Goal: Information Seeking & Learning: Learn about a topic

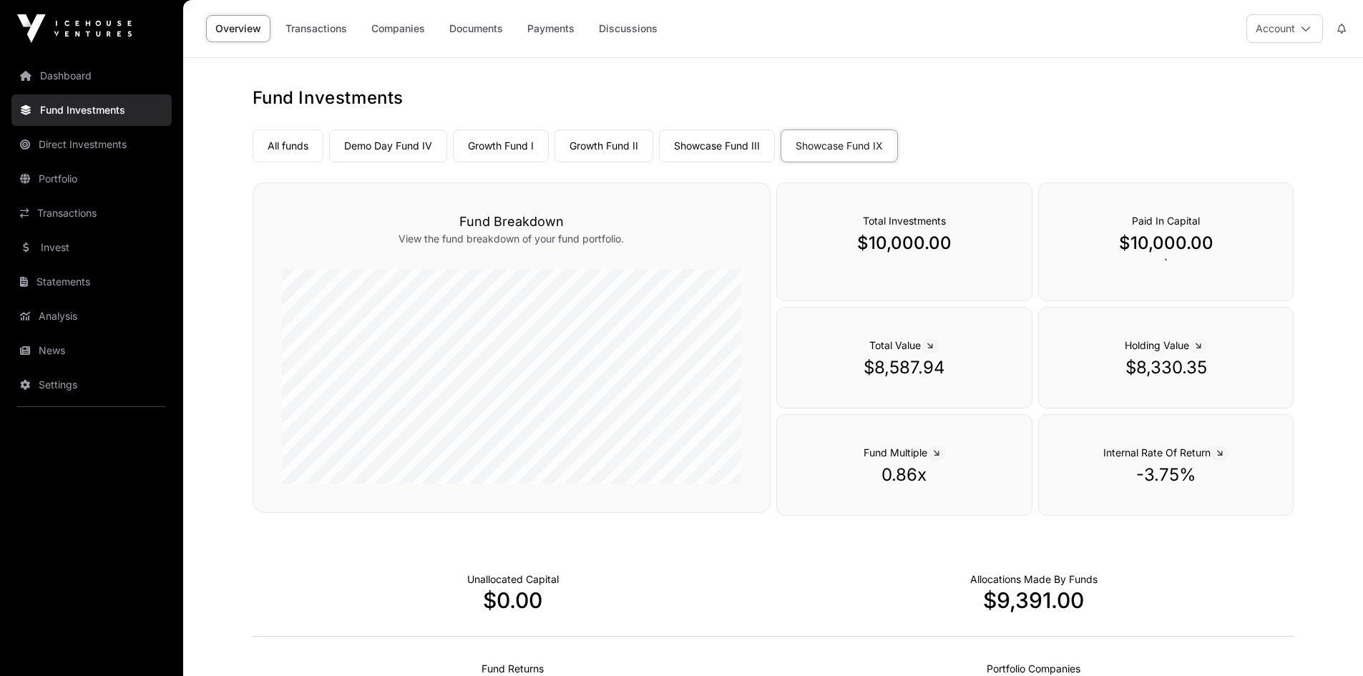
click at [396, 28] on link "Companies" at bounding box center [398, 28] width 72 height 27
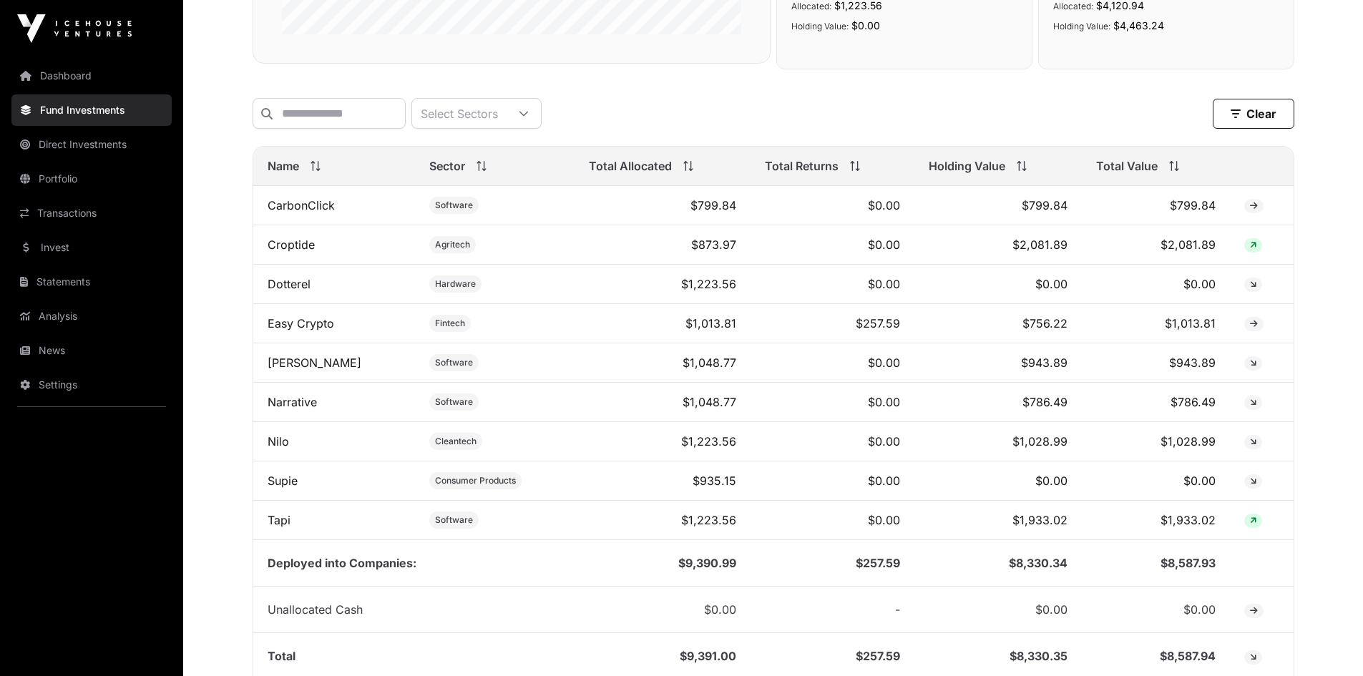
scroll to position [465, 0]
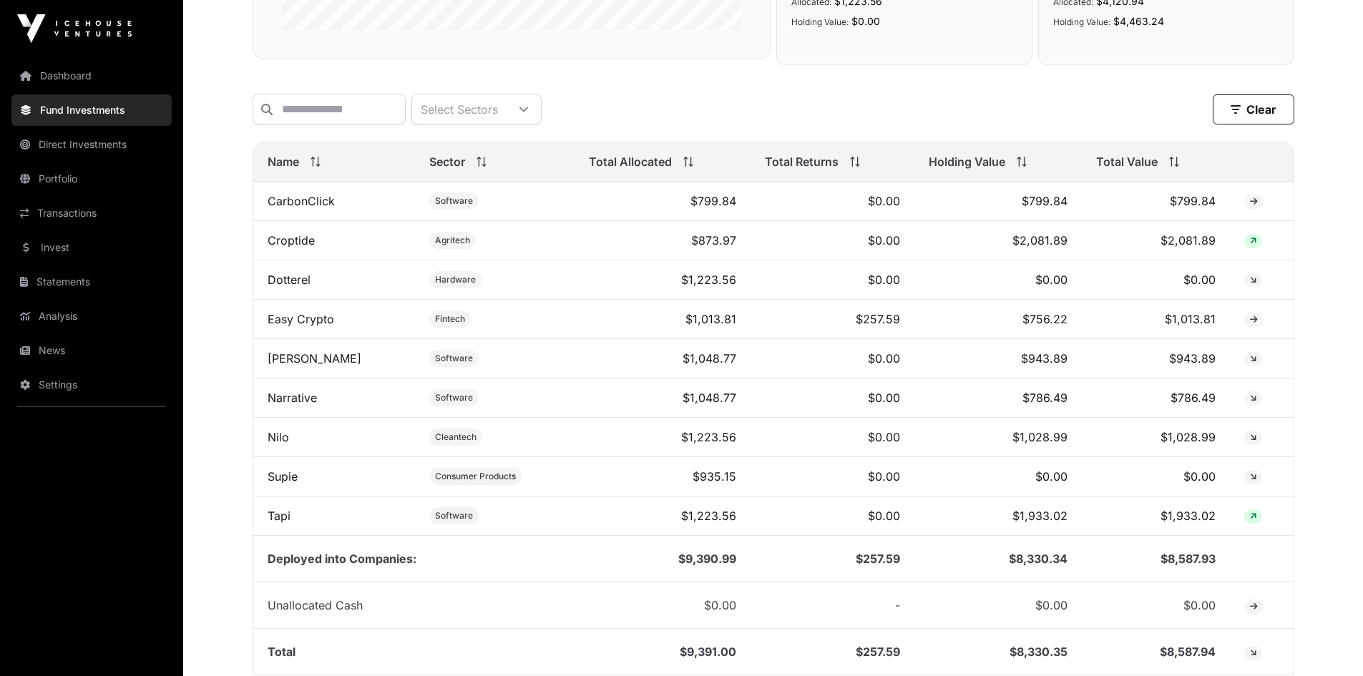
click at [1123, 168] on span "Total Value" at bounding box center [1127, 161] width 62 height 17
drag, startPoint x: 1167, startPoint y: 251, endPoint x: 1206, endPoint y: 248, distance: 38.7
click at [1206, 248] on td "$1,933.02" at bounding box center [1155, 240] width 147 height 39
drag, startPoint x: 1159, startPoint y: 288, endPoint x: 1189, endPoint y: 288, distance: 30.1
click at [1189, 288] on td "$1,028.99" at bounding box center [1155, 279] width 147 height 39
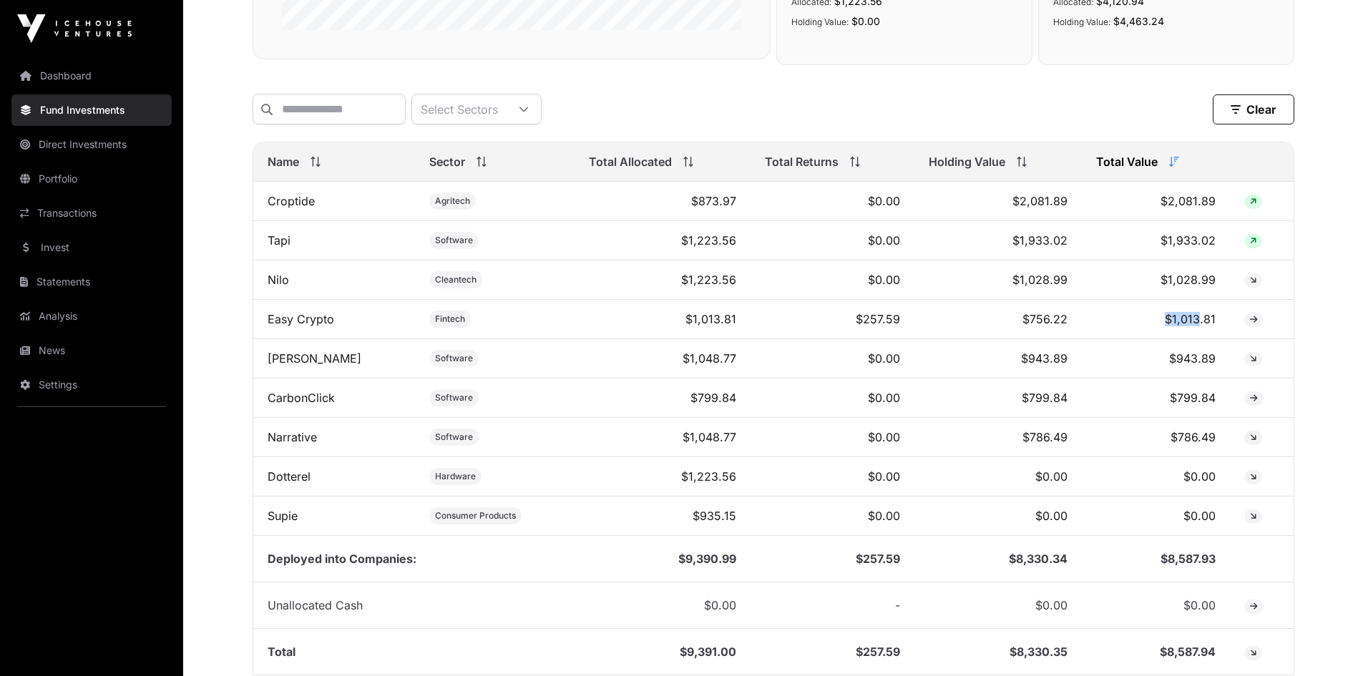
drag, startPoint x: 1166, startPoint y: 333, endPoint x: 1197, endPoint y: 331, distance: 30.8
click at [1197, 331] on td "$1,013.81" at bounding box center [1155, 319] width 147 height 39
drag, startPoint x: 1175, startPoint y: 369, endPoint x: 1199, endPoint y: 367, distance: 24.4
click at [1199, 367] on td "$943.89" at bounding box center [1155, 358] width 147 height 39
drag, startPoint x: 1174, startPoint y: 408, endPoint x: 1204, endPoint y: 408, distance: 30.1
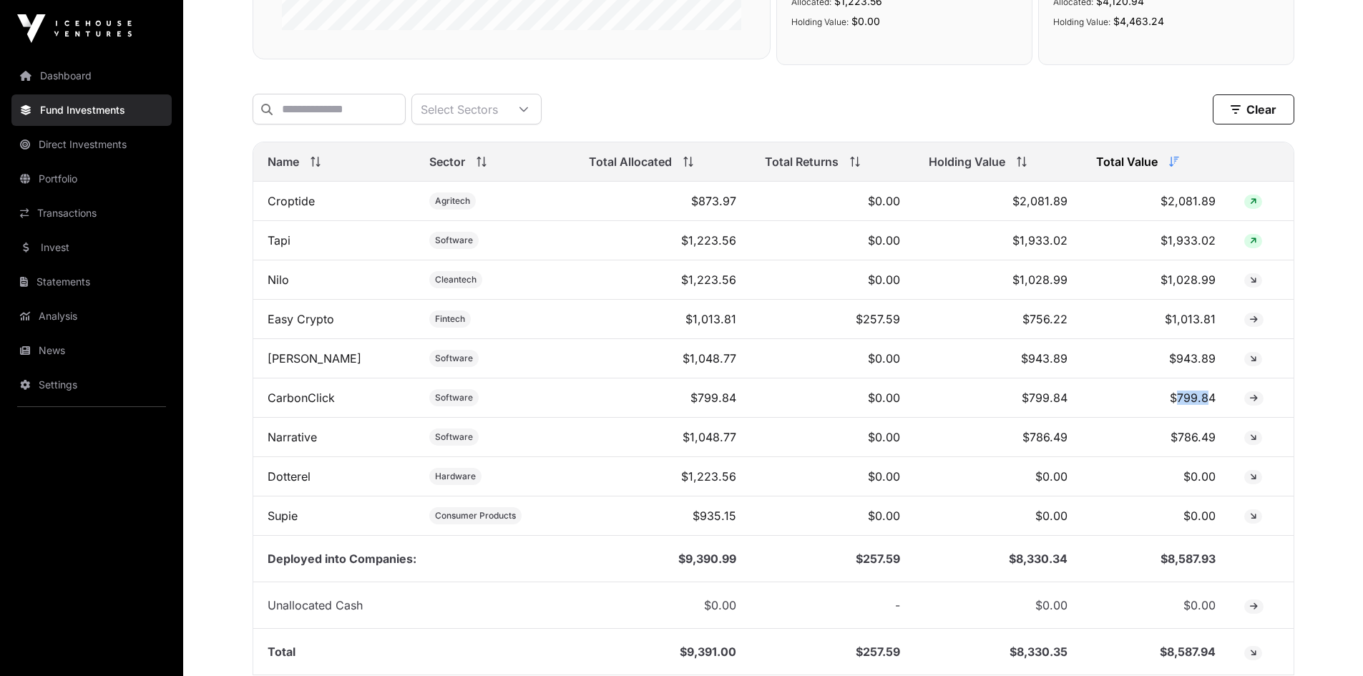
click at [1204, 408] on td "$799.84" at bounding box center [1155, 397] width 147 height 39
drag, startPoint x: 1166, startPoint y: 447, endPoint x: 1214, endPoint y: 442, distance: 48.2
click at [1214, 442] on td "$786.49" at bounding box center [1155, 437] width 147 height 39
click at [293, 405] on link "CarbonClick" at bounding box center [301, 398] width 67 height 14
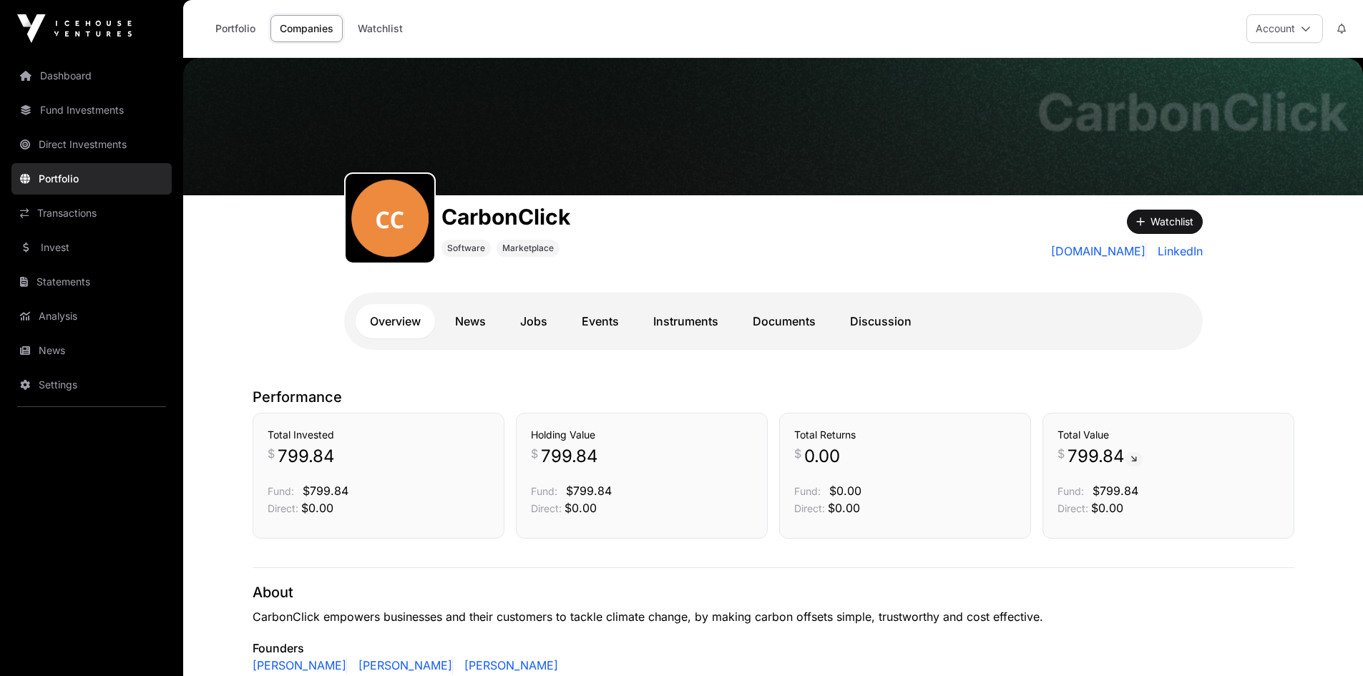
click at [776, 323] on link "Documents" at bounding box center [784, 321] width 92 height 34
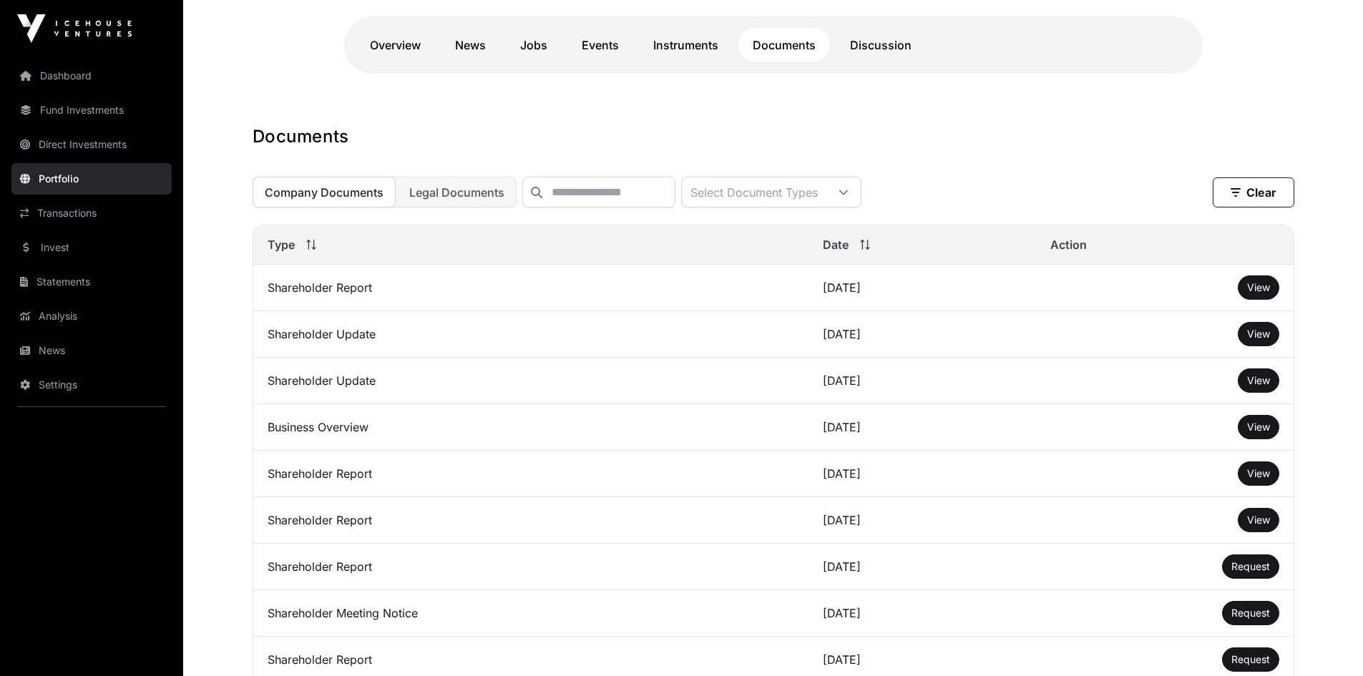
scroll to position [286, 0]
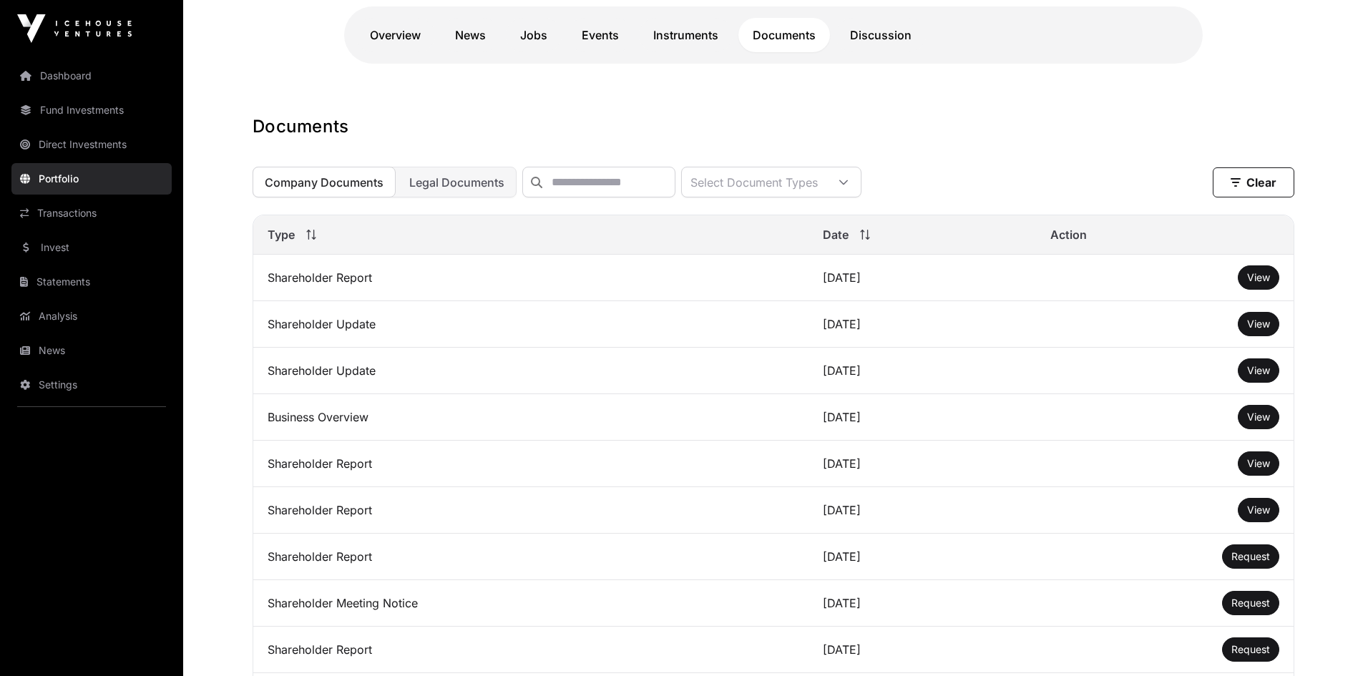
click at [1252, 283] on span "View" at bounding box center [1258, 277] width 23 height 12
click at [1249, 330] on span "View" at bounding box center [1258, 324] width 23 height 12
click at [1261, 376] on span "View" at bounding box center [1258, 370] width 23 height 12
click at [1262, 423] on span "View" at bounding box center [1258, 417] width 23 height 12
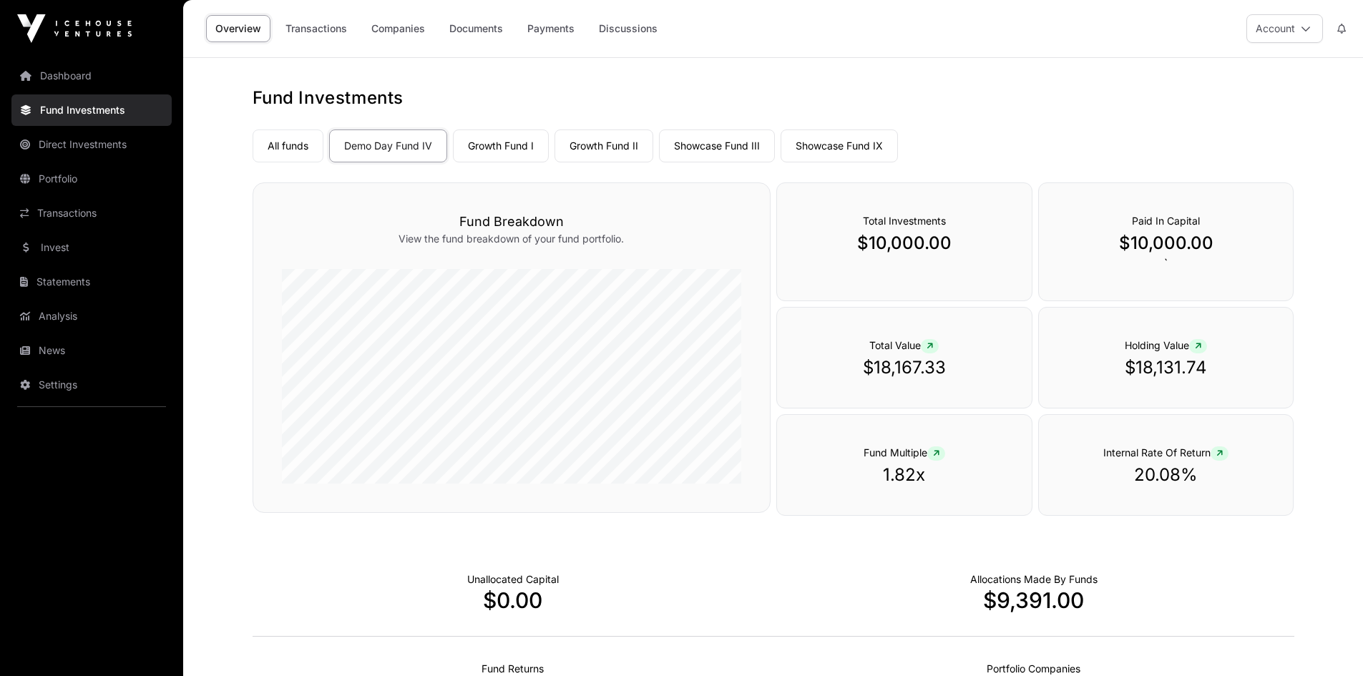
click at [380, 24] on link "Companies" at bounding box center [398, 28] width 72 height 27
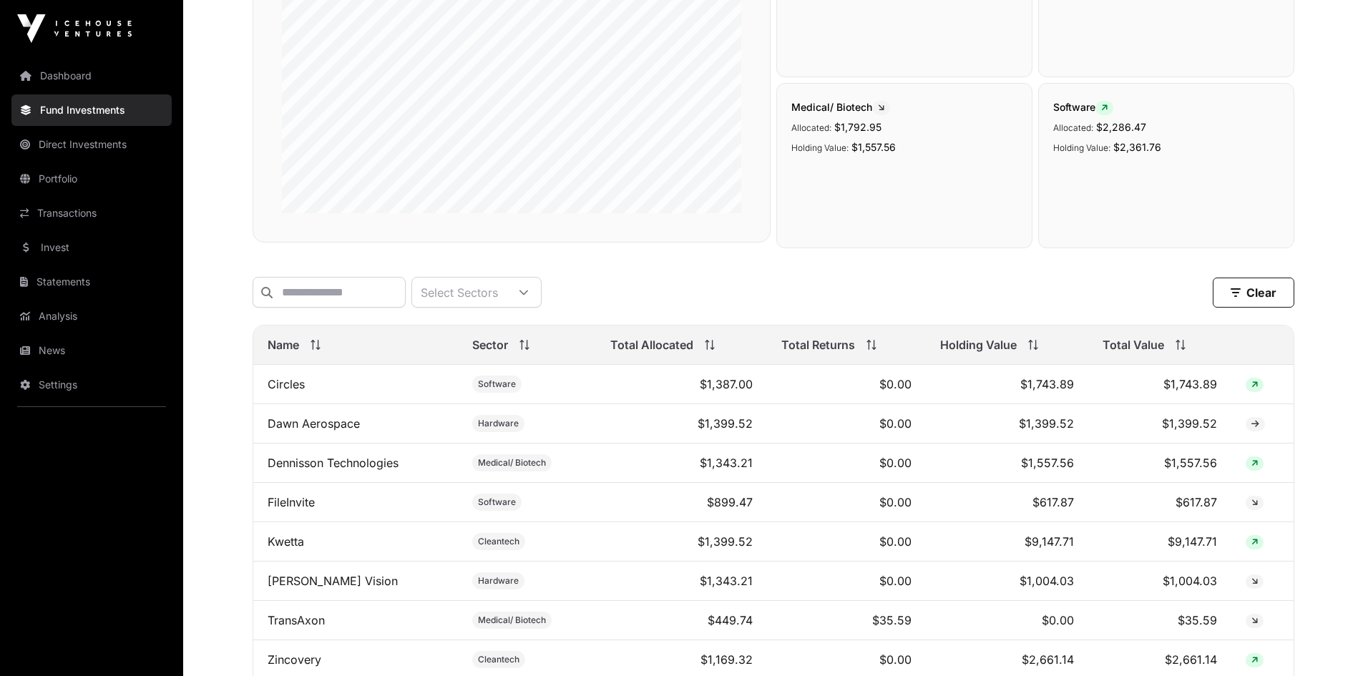
scroll to position [304, 0]
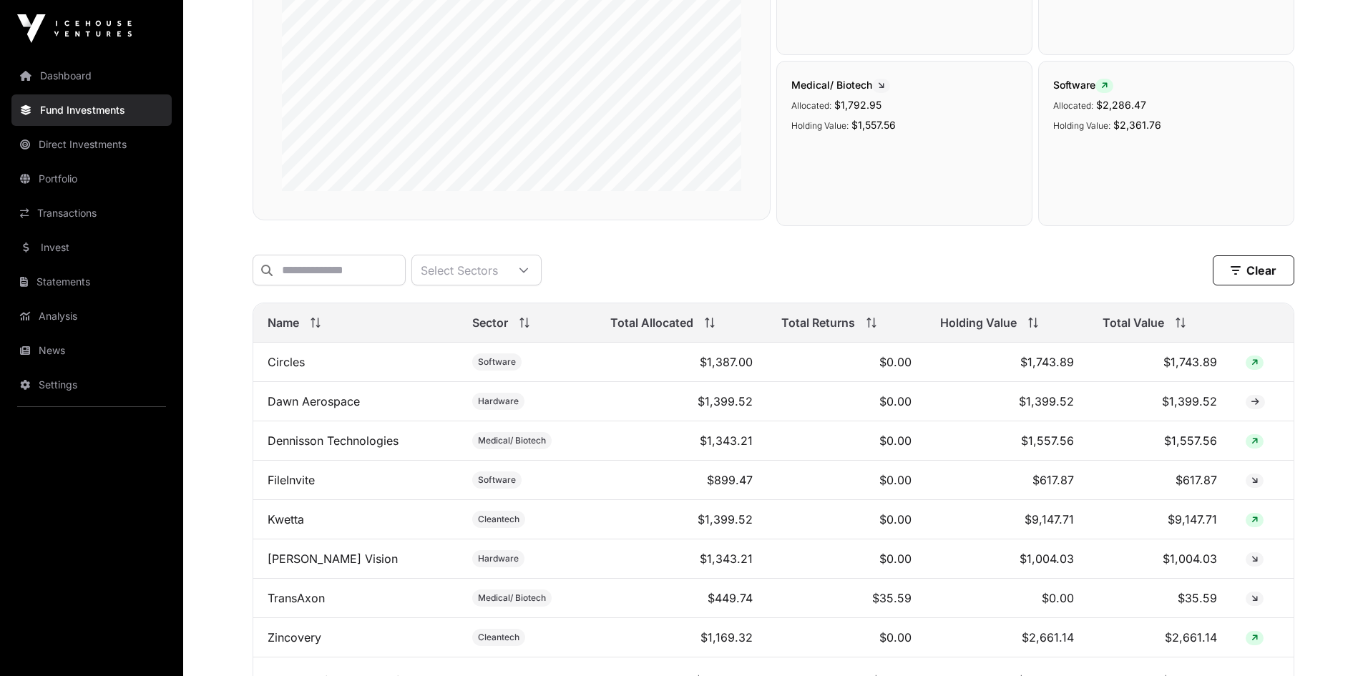
click at [1145, 331] on span "Total Value" at bounding box center [1134, 322] width 62 height 17
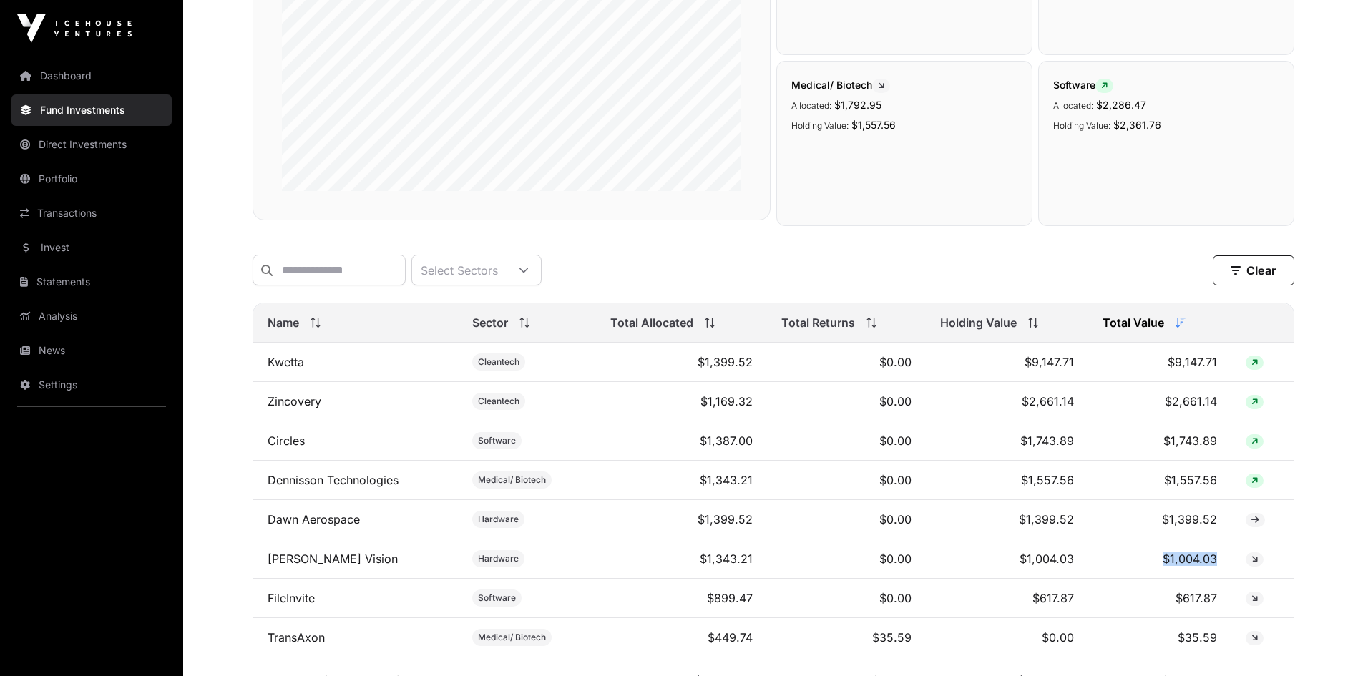
drag, startPoint x: 1166, startPoint y: 568, endPoint x: 1228, endPoint y: 567, distance: 62.3
click at [1228, 567] on td "$1,004.03" at bounding box center [1159, 558] width 143 height 39
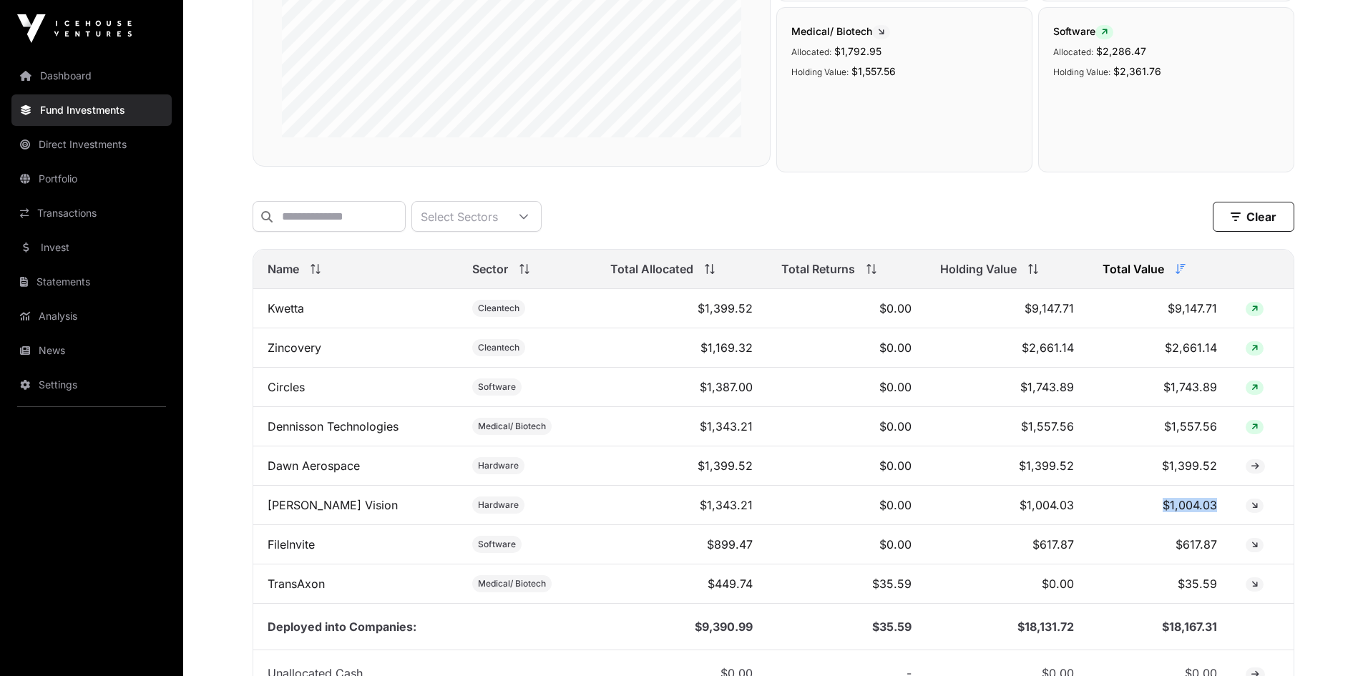
scroll to position [376, 0]
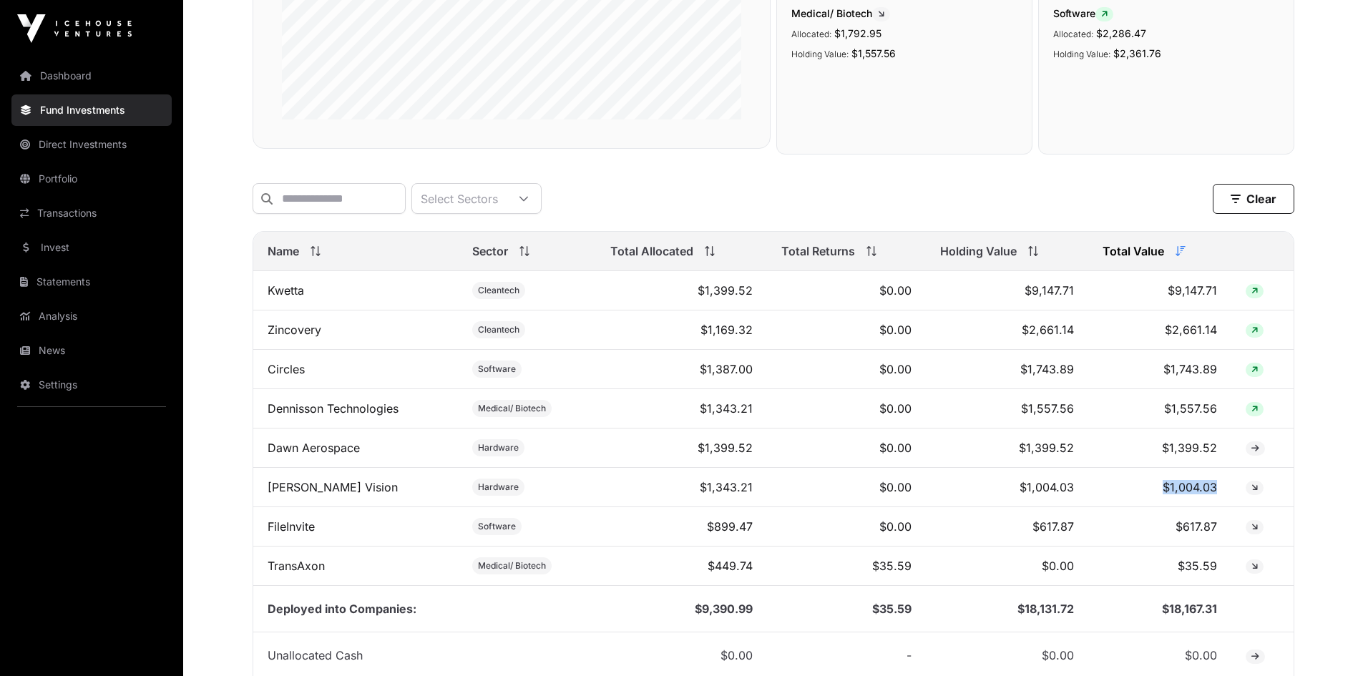
click at [294, 494] on link "Pyper Vision" at bounding box center [333, 487] width 130 height 14
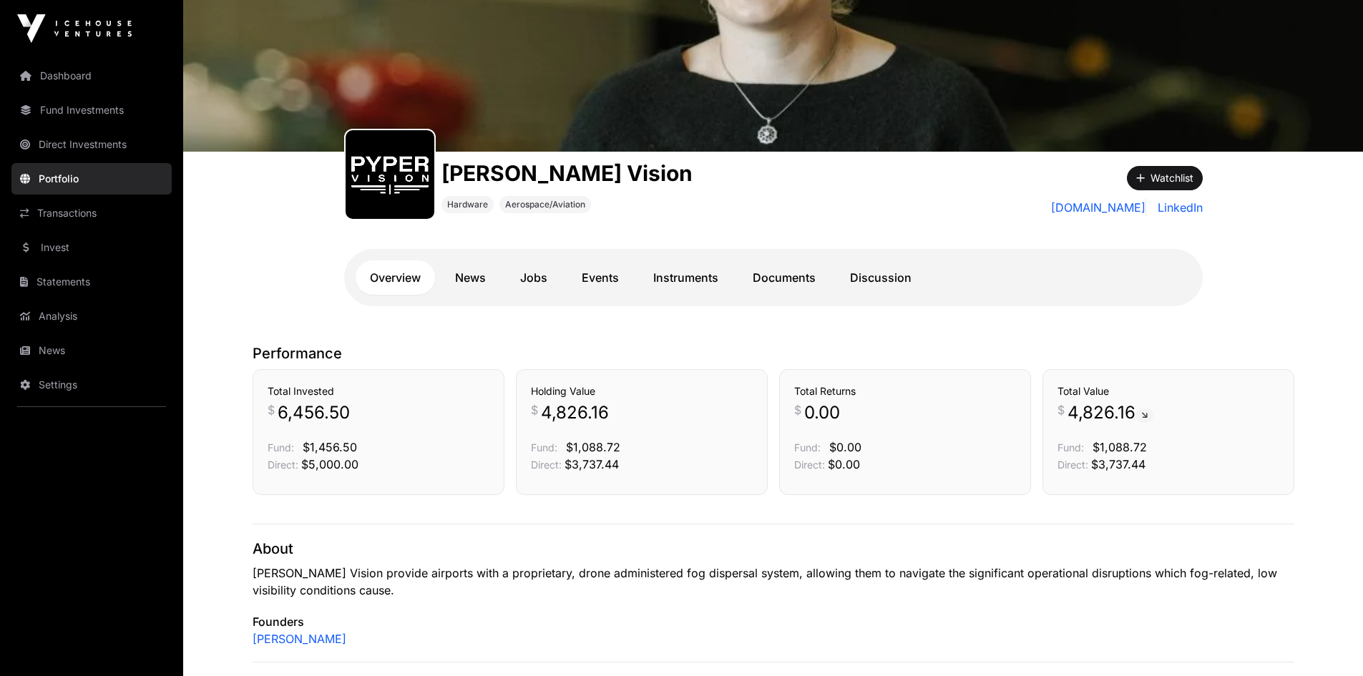
scroll to position [54, 0]
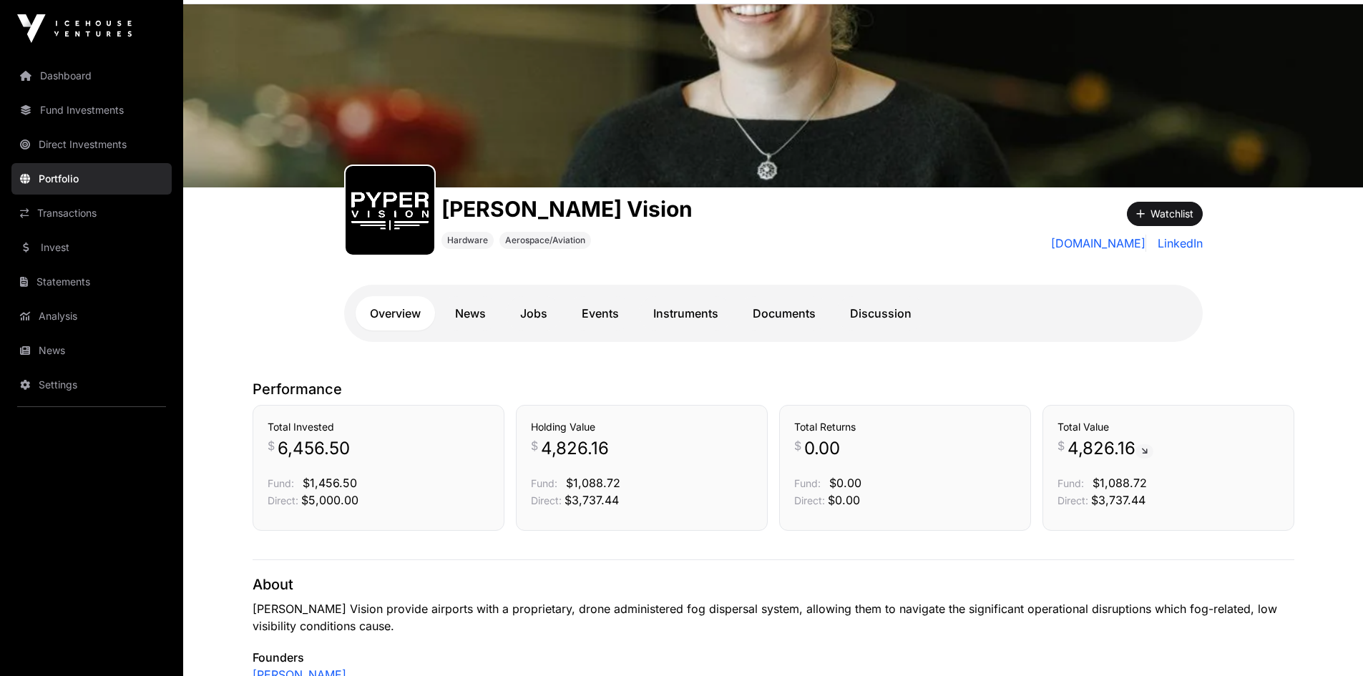
click at [766, 309] on link "Documents" at bounding box center [784, 313] width 92 height 34
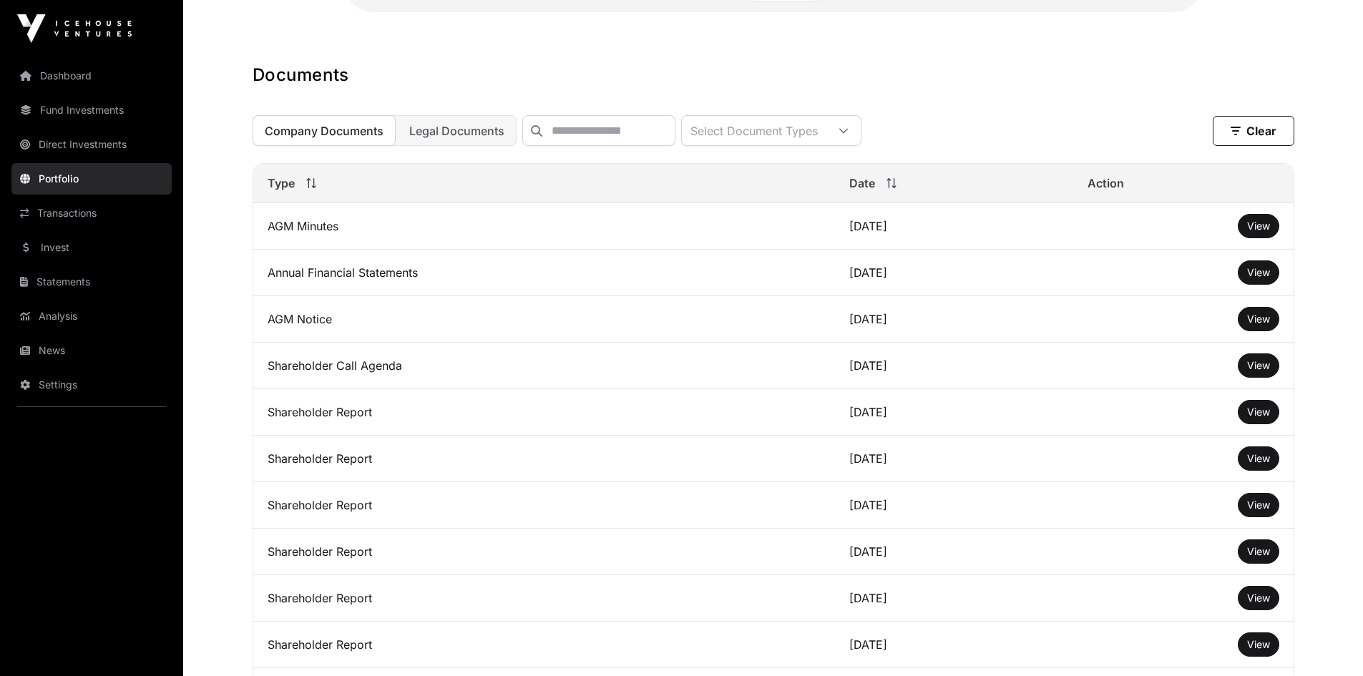
scroll to position [394, 0]
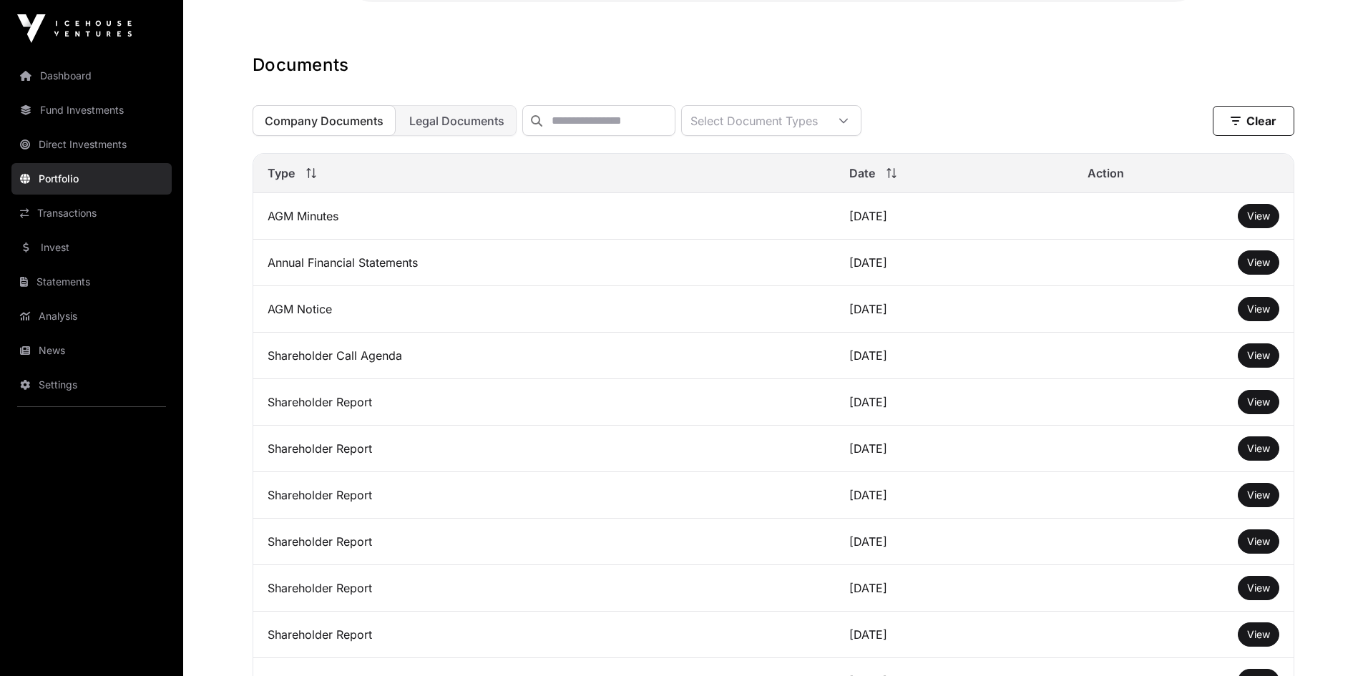
click at [1267, 408] on span "View" at bounding box center [1258, 402] width 23 height 12
click at [1254, 265] on button "View" at bounding box center [1258, 262] width 41 height 24
click at [1264, 268] on span "View" at bounding box center [1258, 262] width 23 height 12
click at [1249, 222] on span "View" at bounding box center [1258, 216] width 23 height 12
